Goal: Task Accomplishment & Management: Use online tool/utility

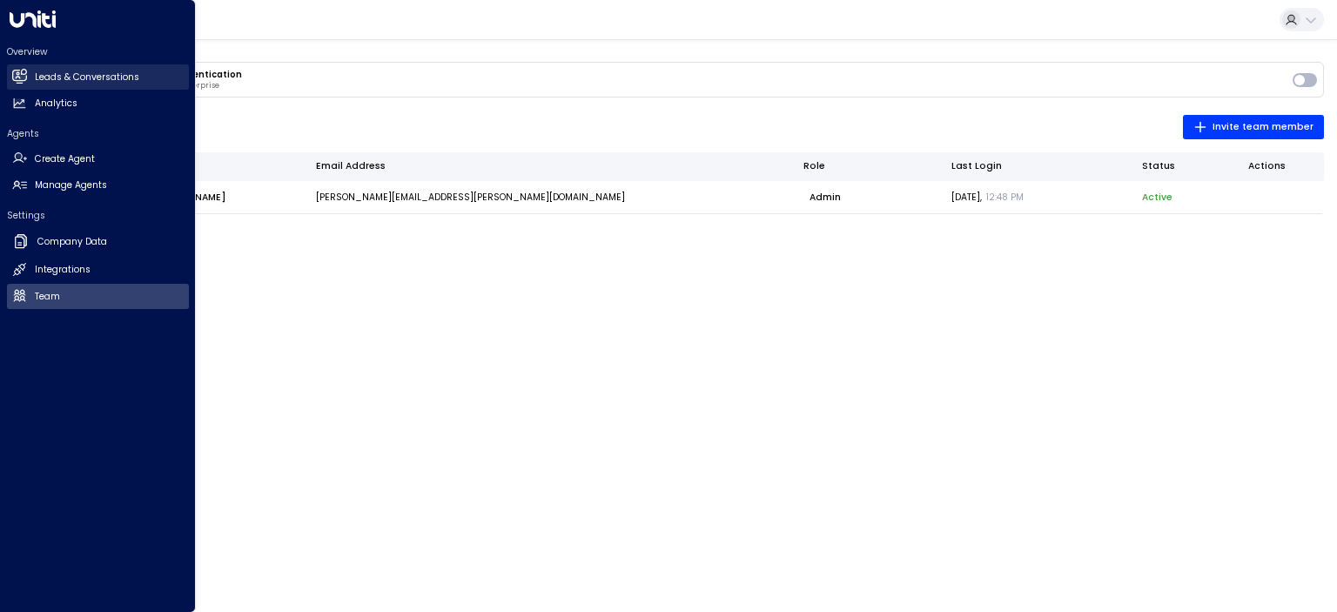
click at [70, 76] on h2 "Leads & Conversations" at bounding box center [87, 78] width 104 height 14
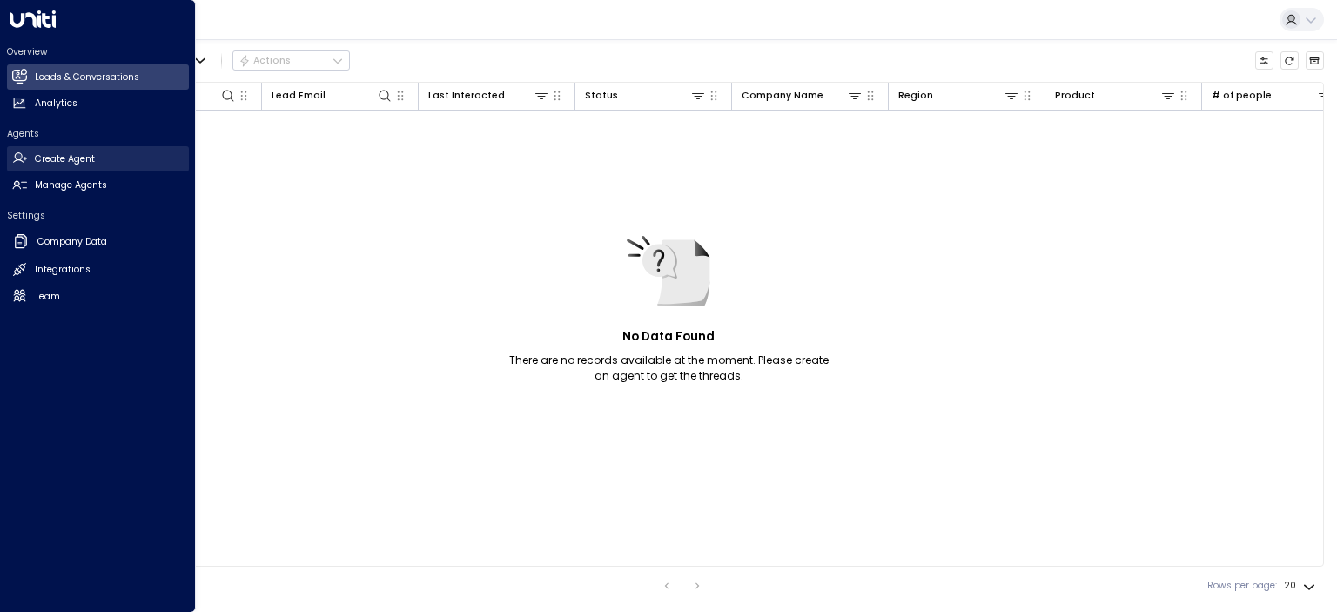
click at [84, 165] on h2 "Create Agent" at bounding box center [65, 159] width 60 height 14
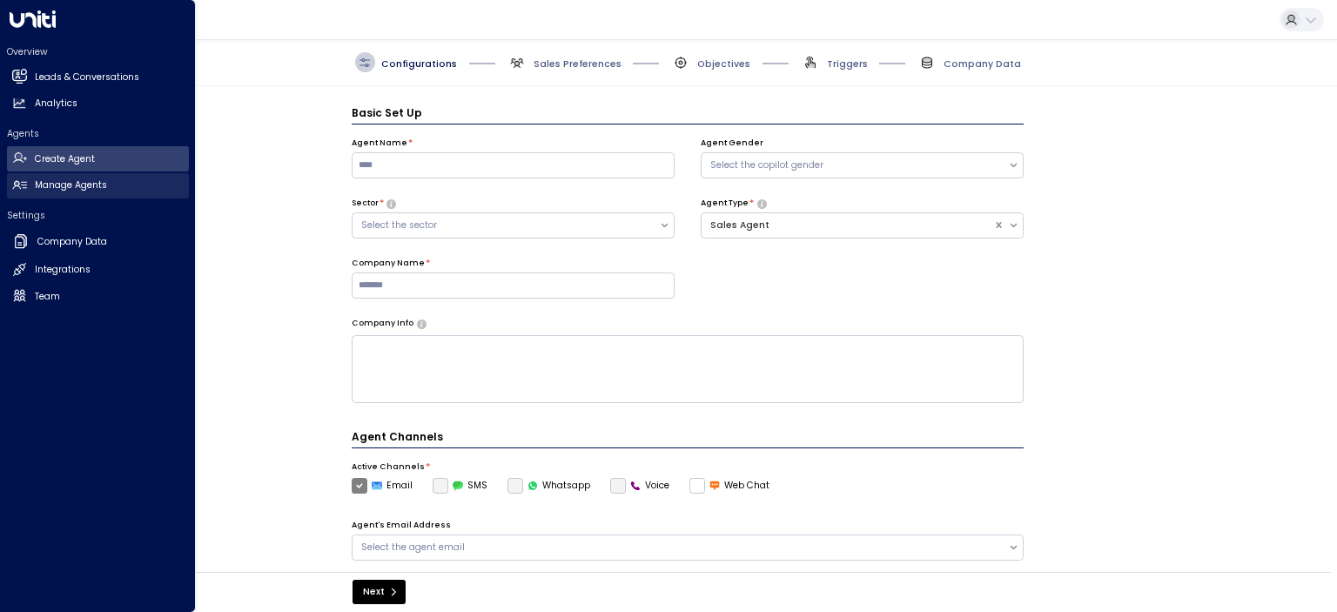
scroll to position [19, 0]
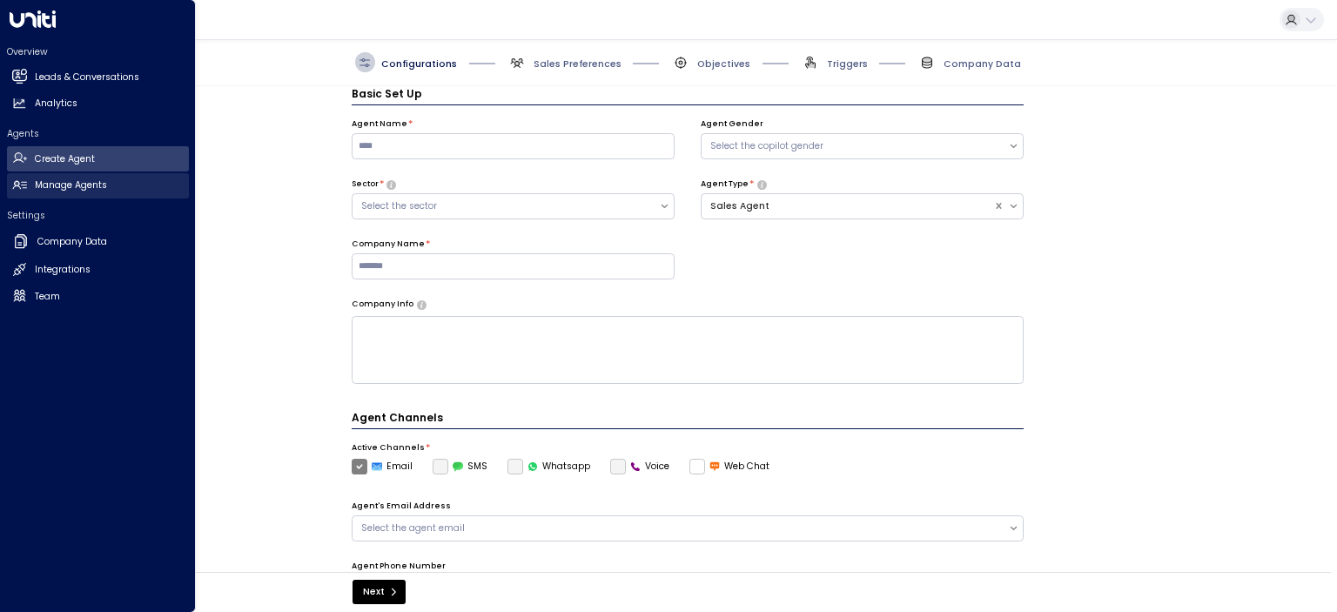
click at [87, 188] on h2 "Manage Agents" at bounding box center [71, 185] width 72 height 14
